Goal: Information Seeking & Learning: Learn about a topic

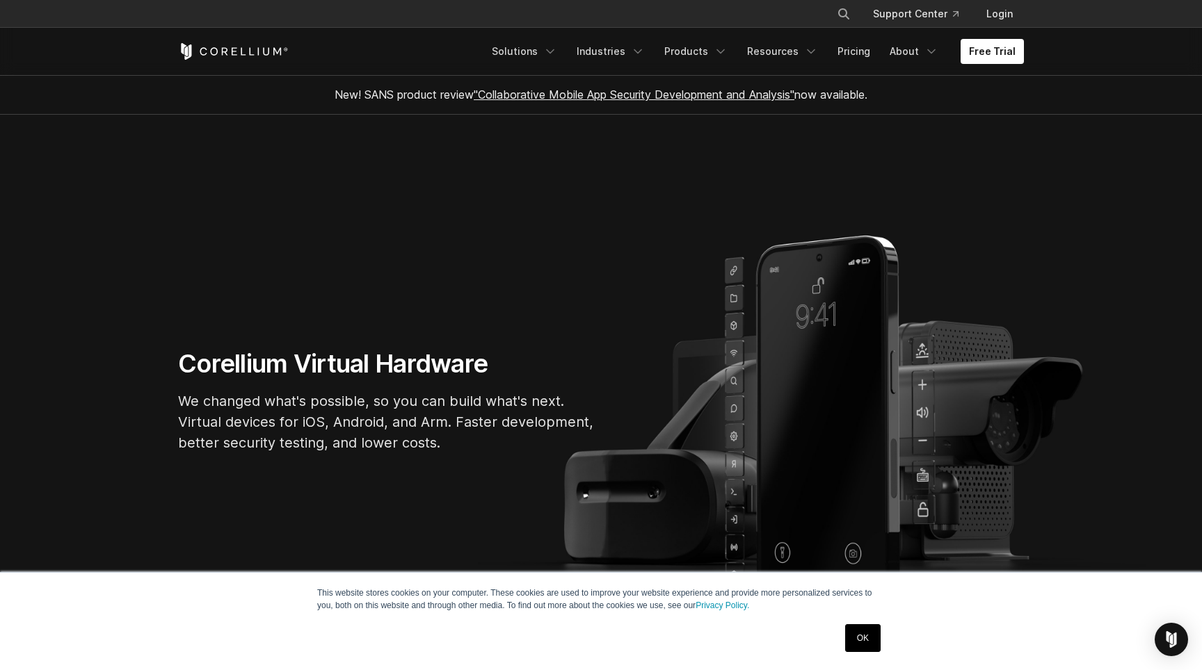
click at [860, 630] on link "OK" at bounding box center [862, 639] width 35 height 28
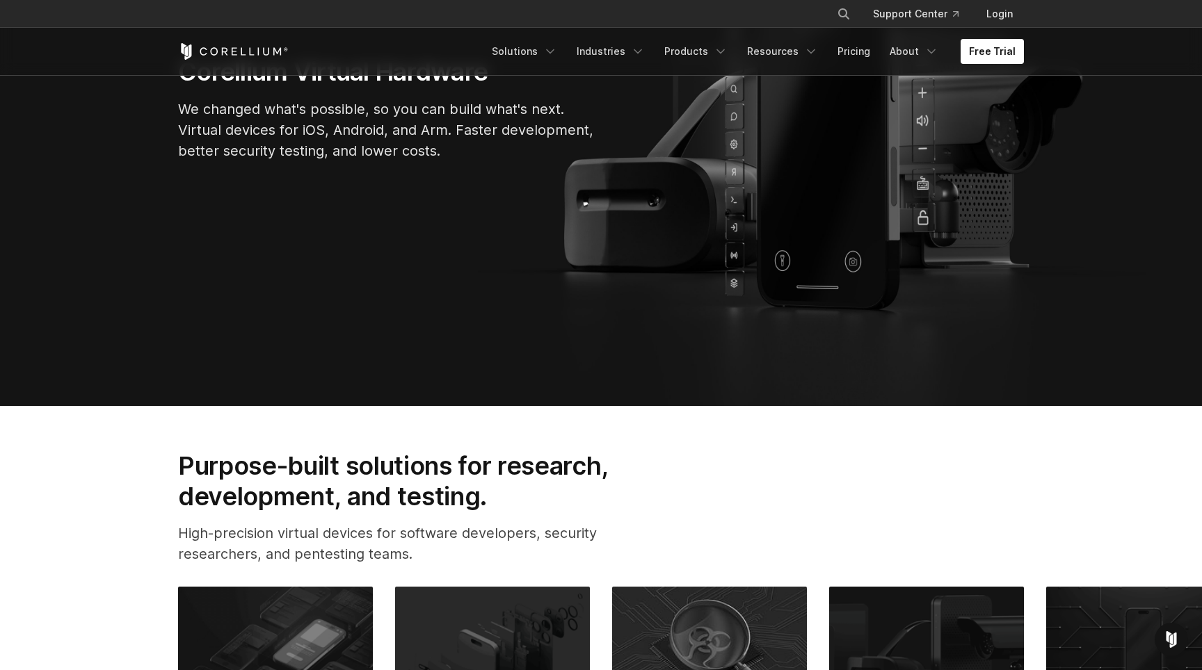
scroll to position [544, 0]
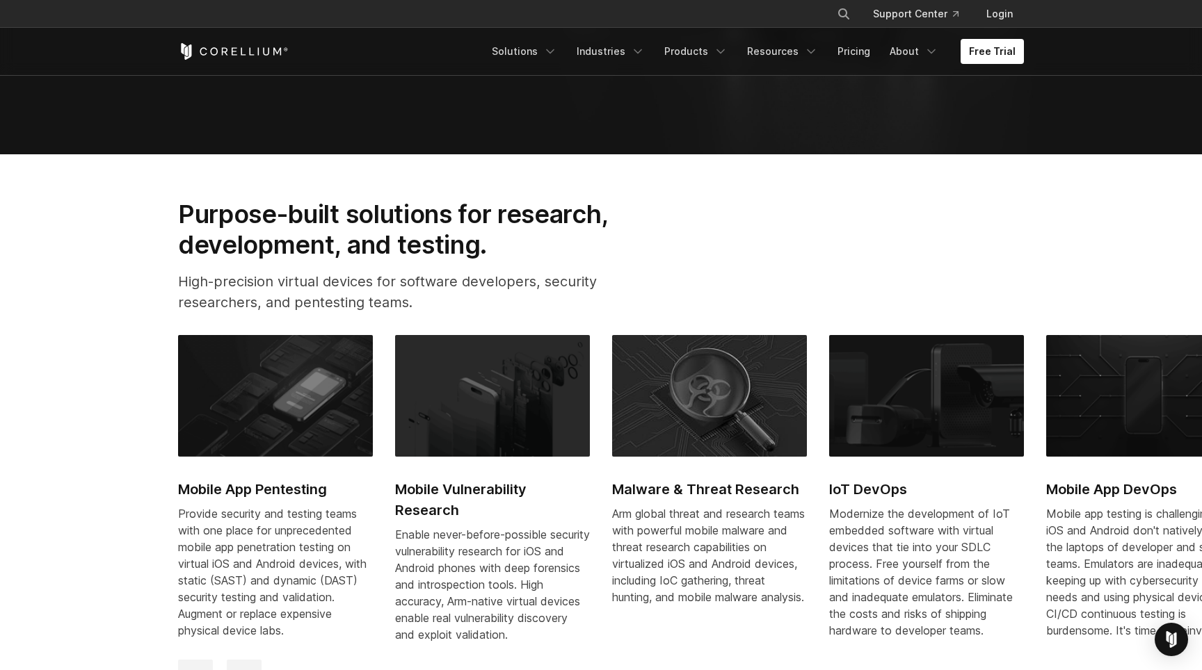
click at [542, 490] on h2 "Mobile Vulnerability Research" at bounding box center [492, 500] width 195 height 42
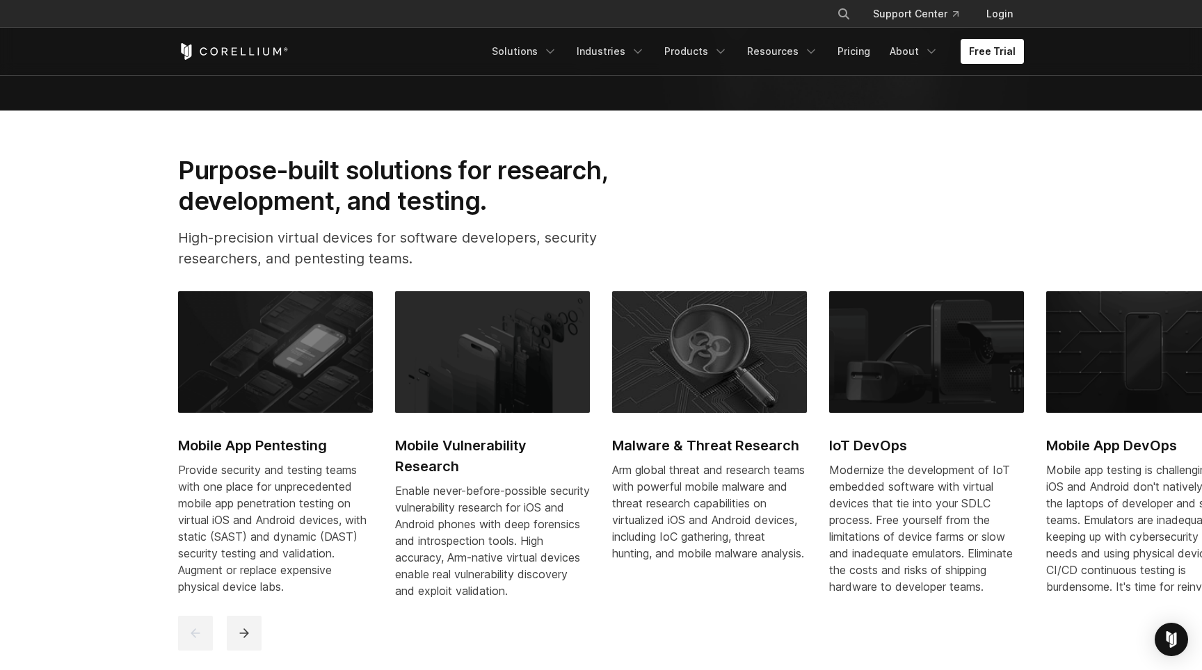
scroll to position [705, 0]
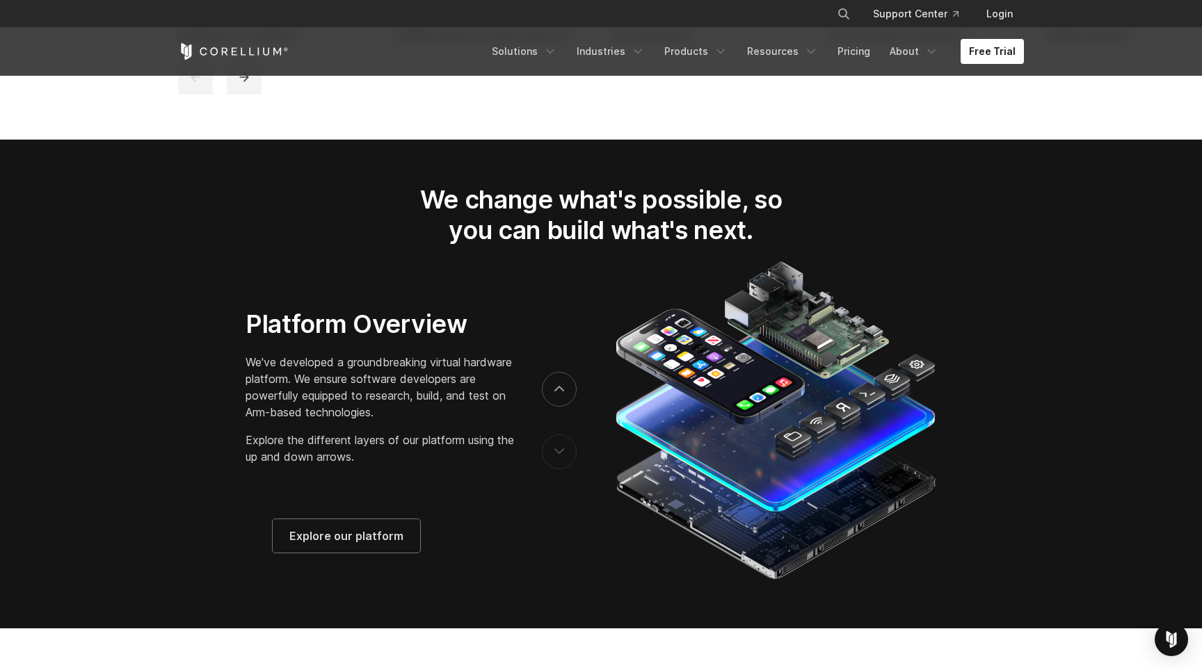
scroll to position [2329, 0]
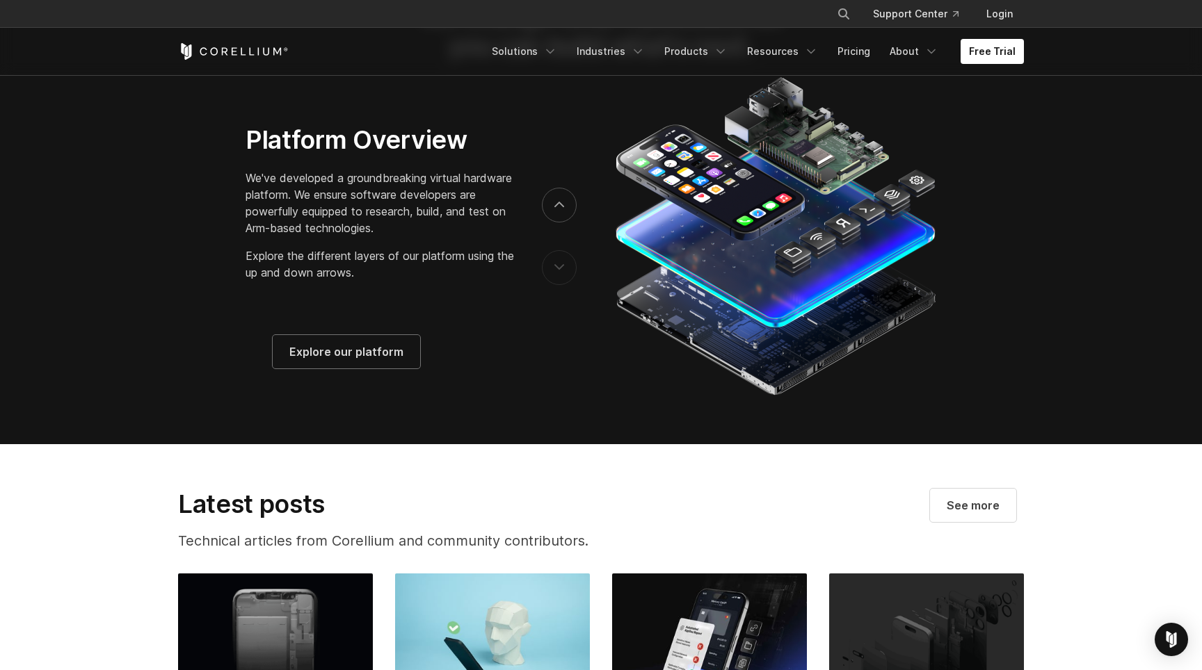
click at [724, 175] on img at bounding box center [775, 236] width 332 height 327
click at [568, 222] on button "next" at bounding box center [559, 205] width 35 height 35
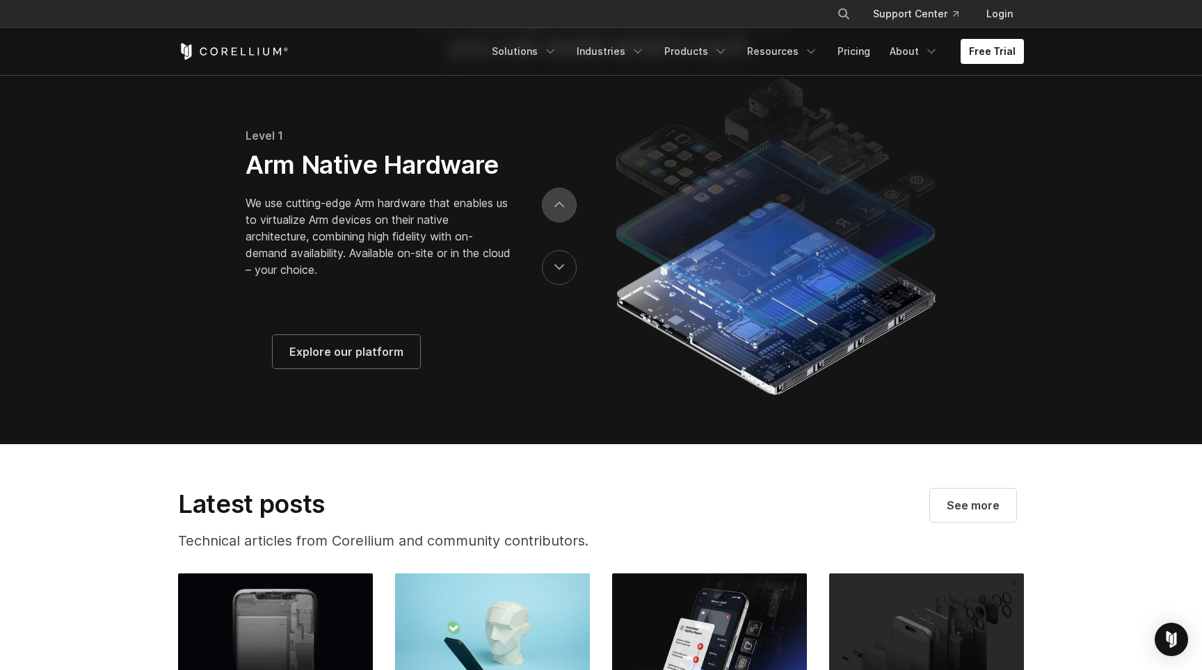
click at [568, 222] on button "next" at bounding box center [559, 205] width 35 height 35
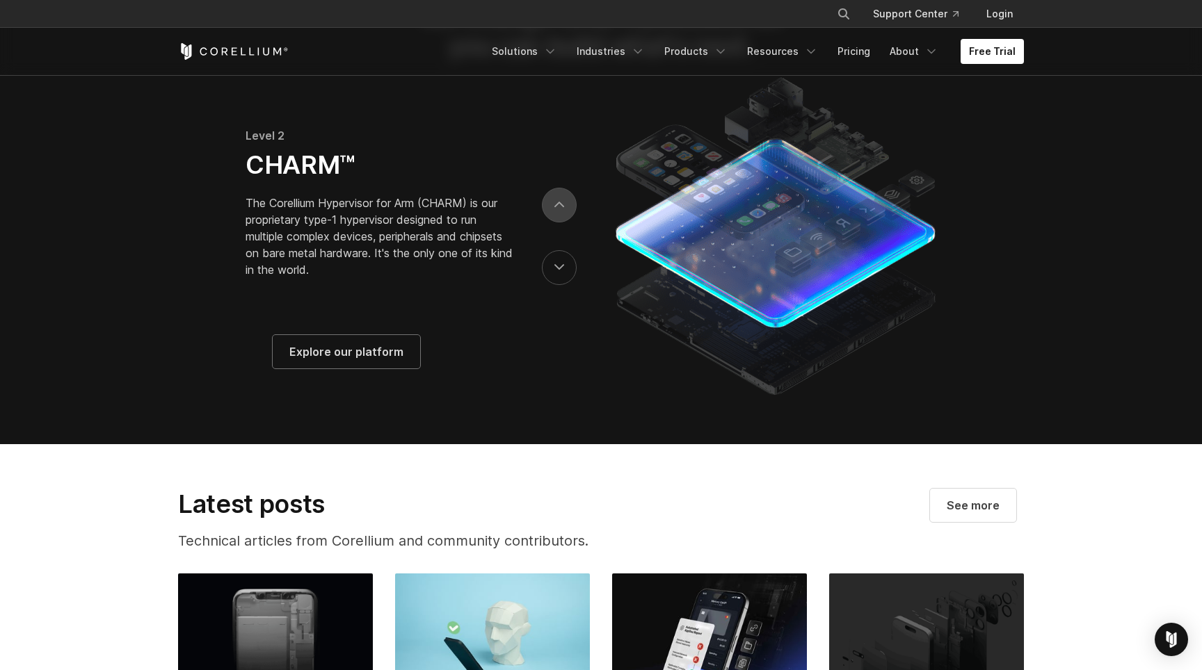
click at [568, 222] on button "next" at bounding box center [559, 205] width 35 height 35
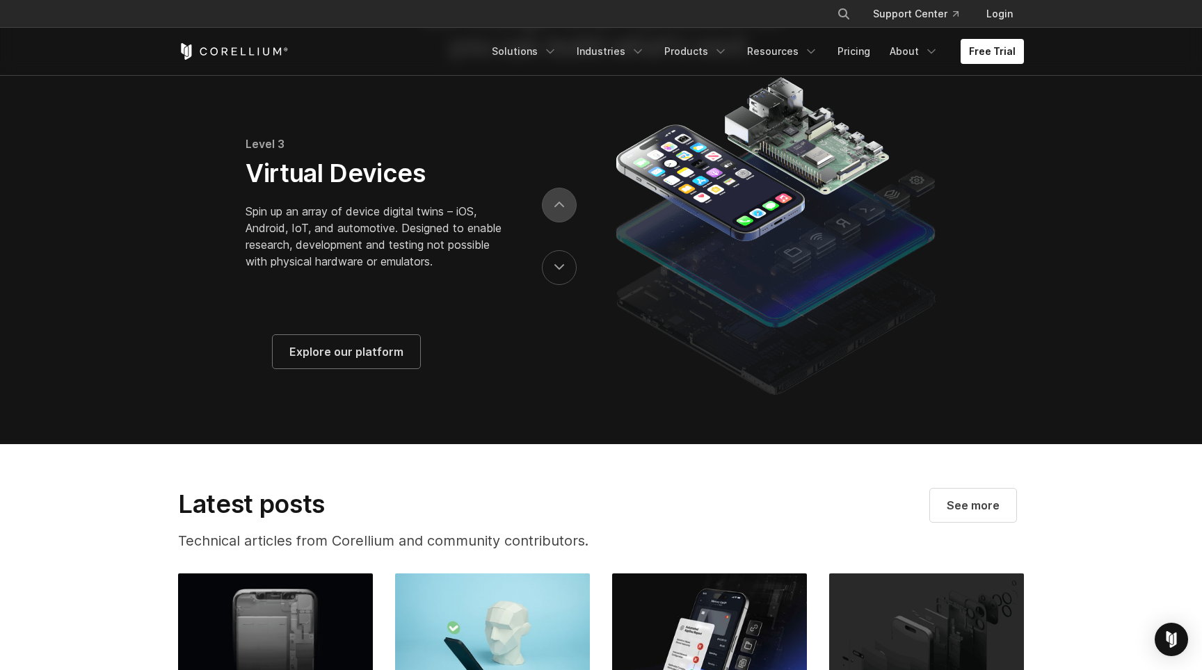
click at [568, 222] on button "next" at bounding box center [559, 205] width 35 height 35
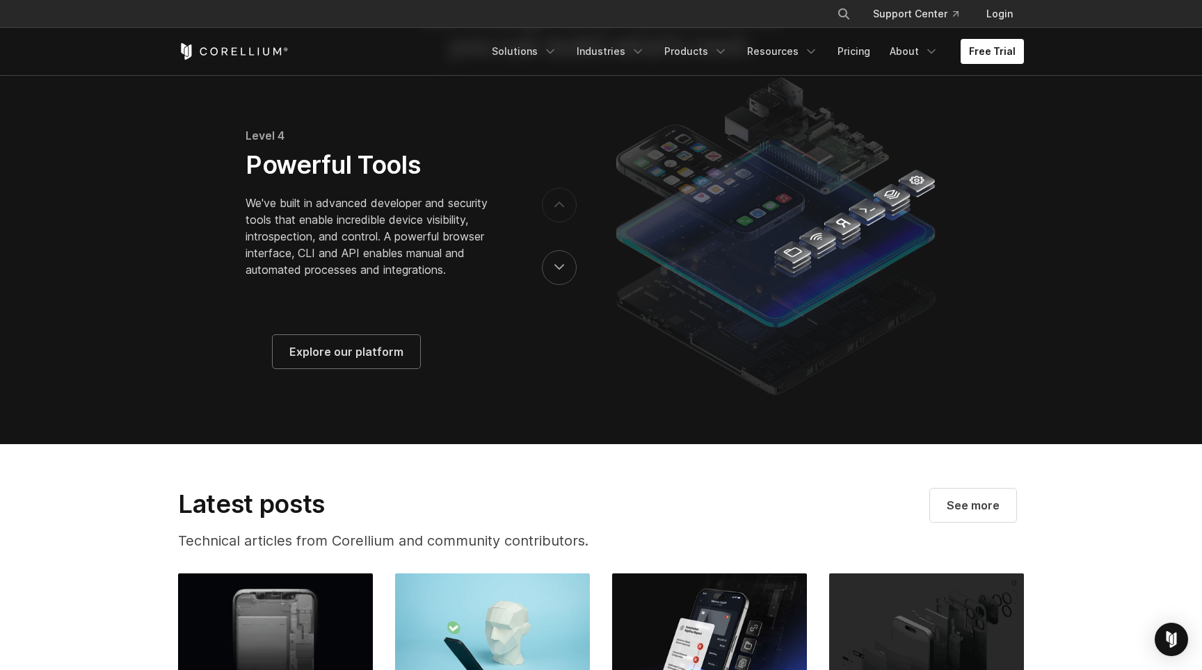
click at [568, 222] on button "next" at bounding box center [559, 205] width 35 height 35
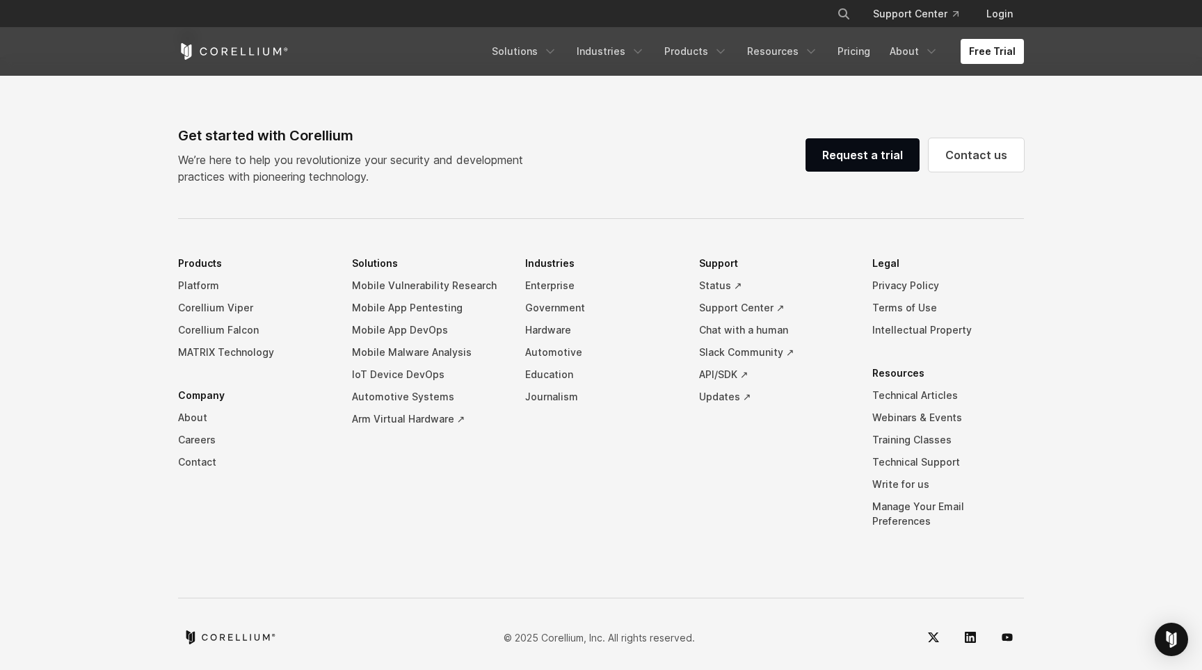
scroll to position [3263, 0]
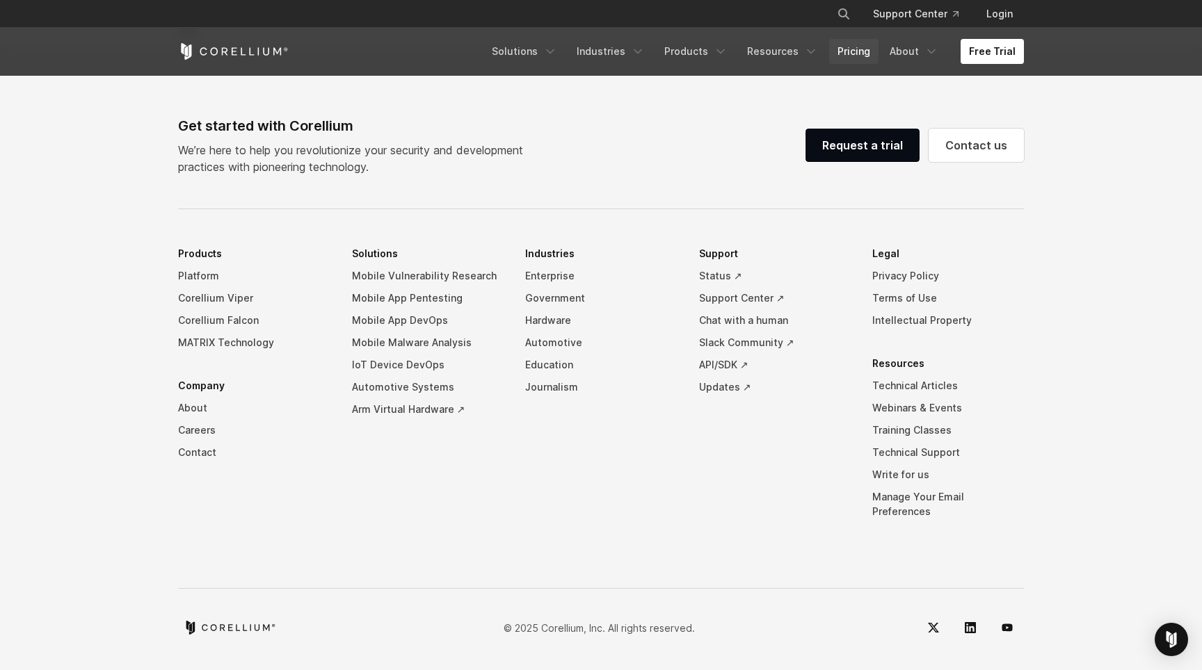
click at [871, 47] on link "Pricing" at bounding box center [853, 51] width 49 height 25
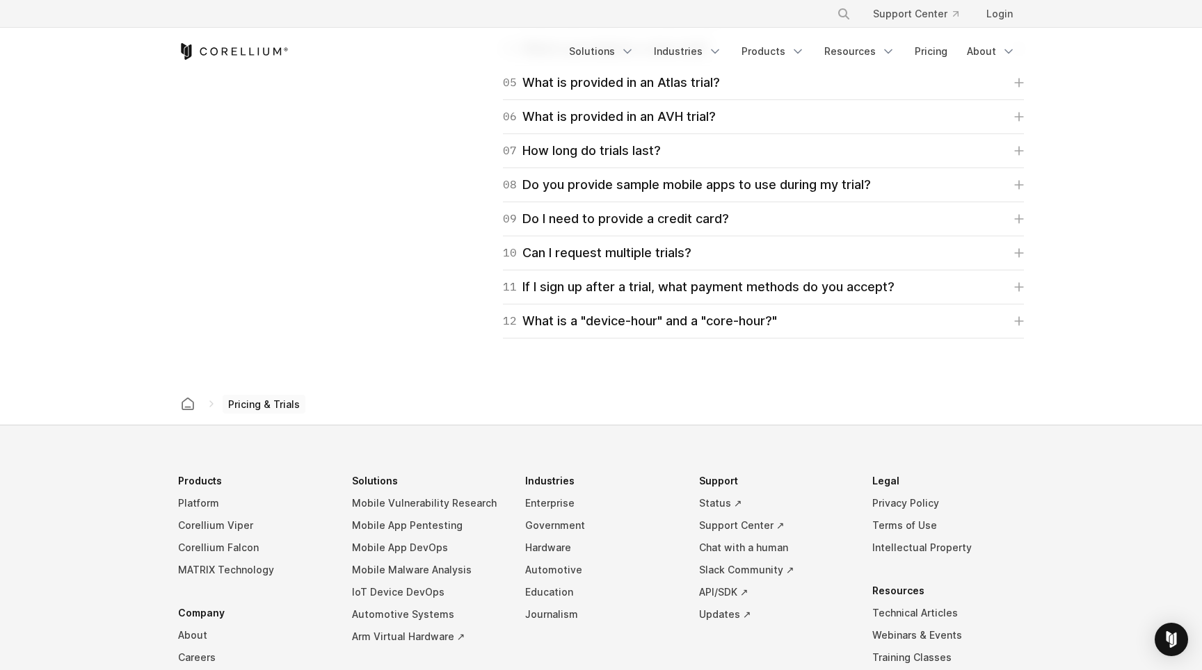
scroll to position [2380, 0]
